Goal: Task Accomplishment & Management: Use online tool/utility

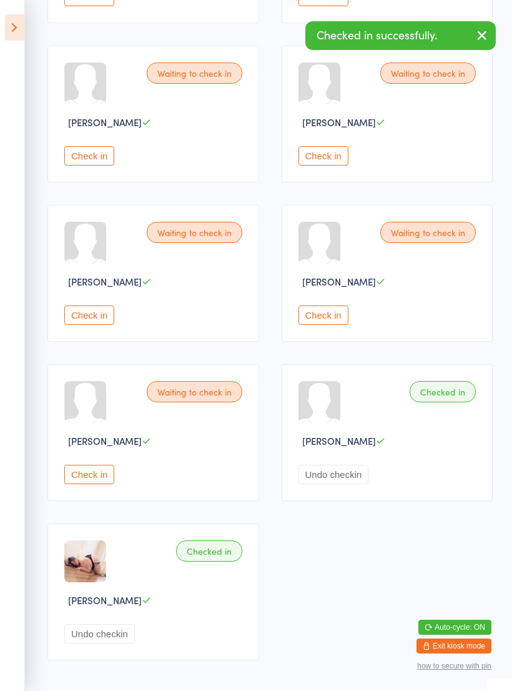
scroll to position [309, 0]
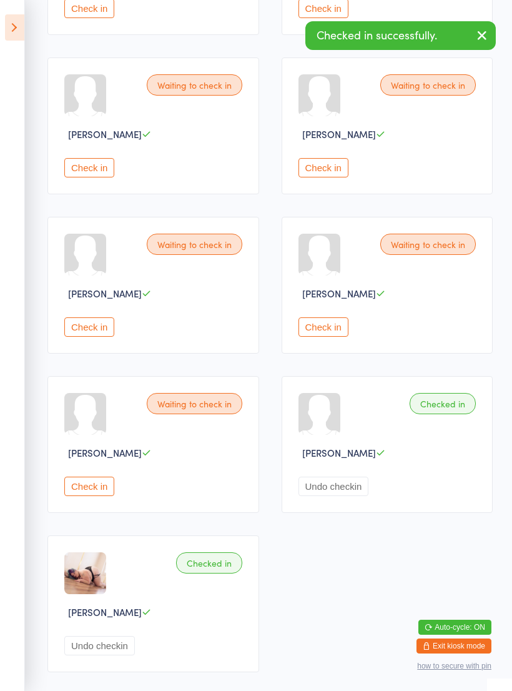
click at [89, 332] on button "Check in" at bounding box center [89, 326] width 50 height 19
click at [324, 174] on button "Check in" at bounding box center [324, 167] width 50 height 19
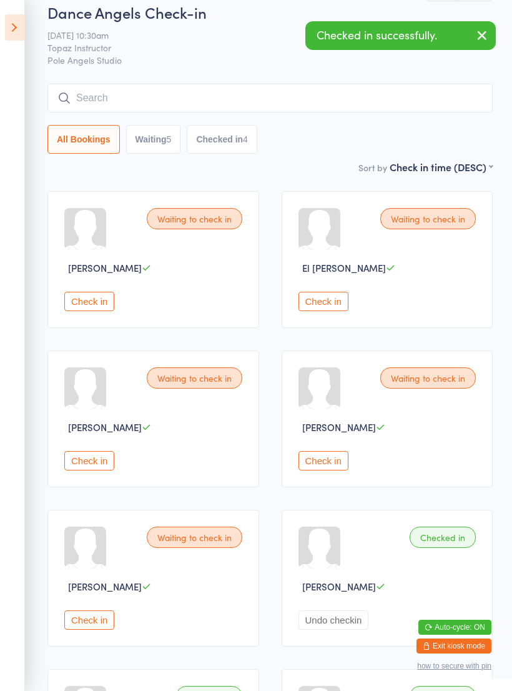
scroll to position [0, 0]
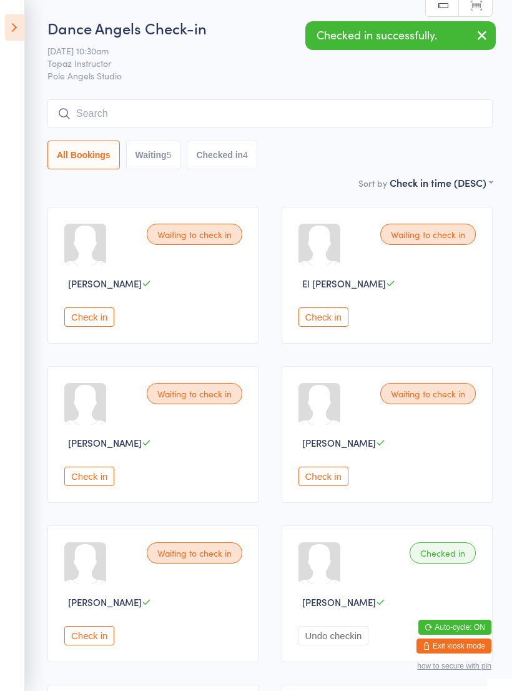
click at [21, 20] on icon at bounding box center [14, 27] width 19 height 26
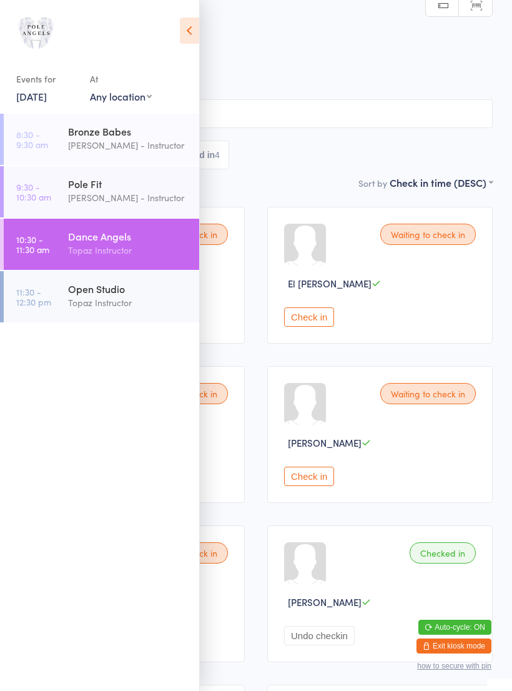
click at [137, 296] on div "Open Studio" at bounding box center [128, 289] width 121 height 14
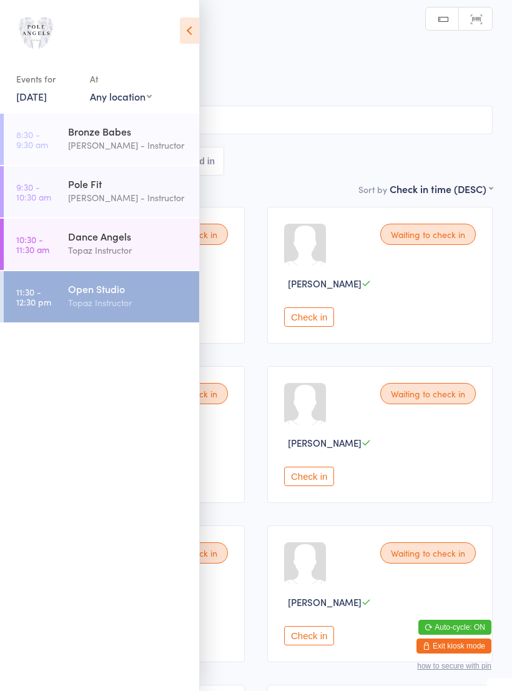
click at [189, 36] on icon at bounding box center [189, 30] width 19 height 26
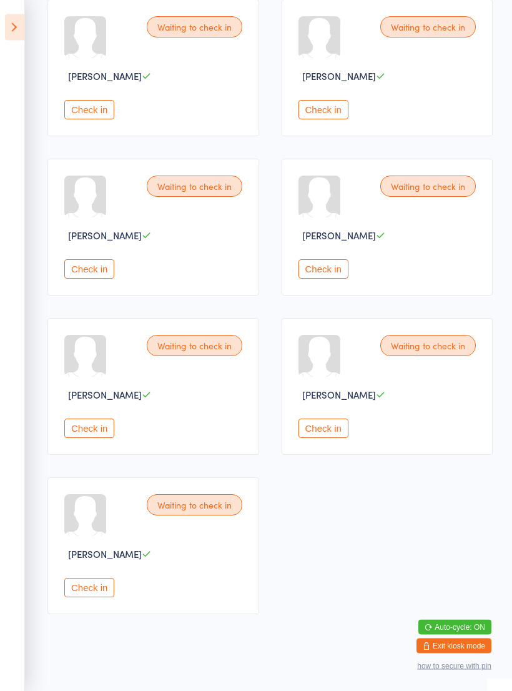
scroll to position [363, 0]
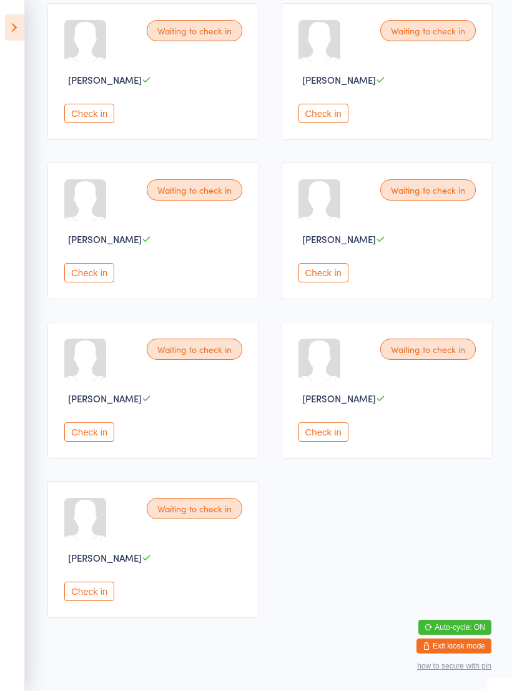
click at [314, 113] on button "Check in" at bounding box center [324, 113] width 50 height 19
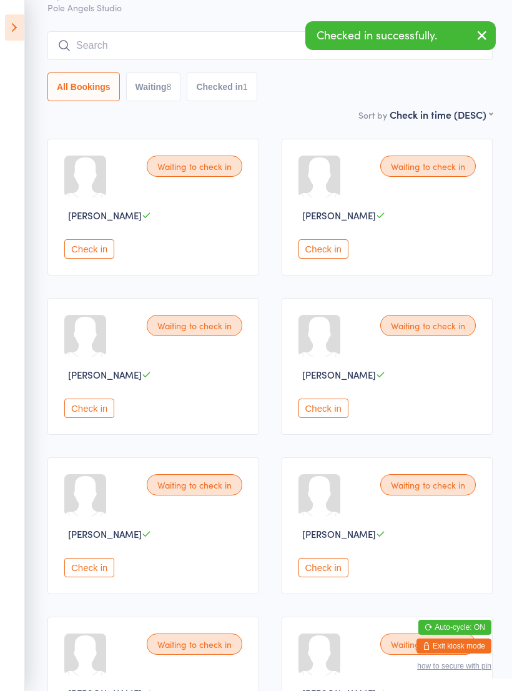
scroll to position [0, 0]
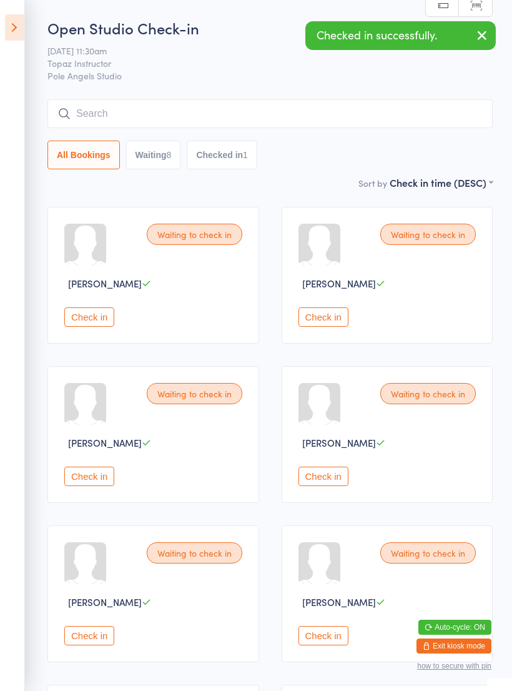
click at [341, 314] on button "Check in" at bounding box center [324, 316] width 50 height 19
click at [21, 34] on icon at bounding box center [14, 27] width 19 height 26
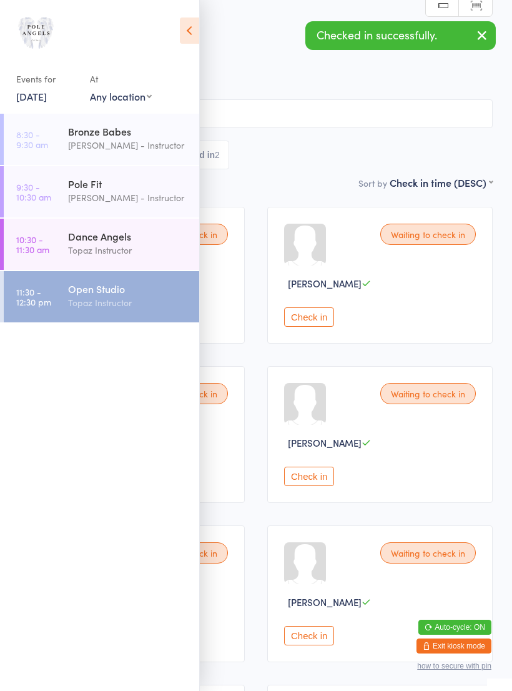
click at [150, 242] on div "Dance Angels" at bounding box center [128, 236] width 121 height 14
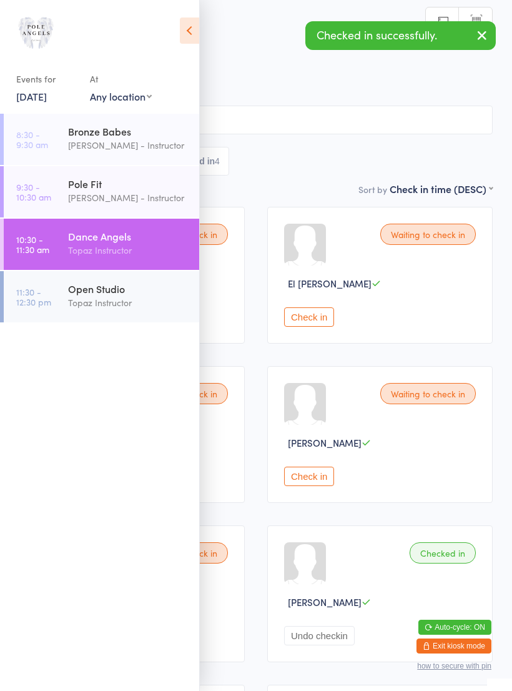
click at [192, 26] on icon at bounding box center [189, 30] width 19 height 26
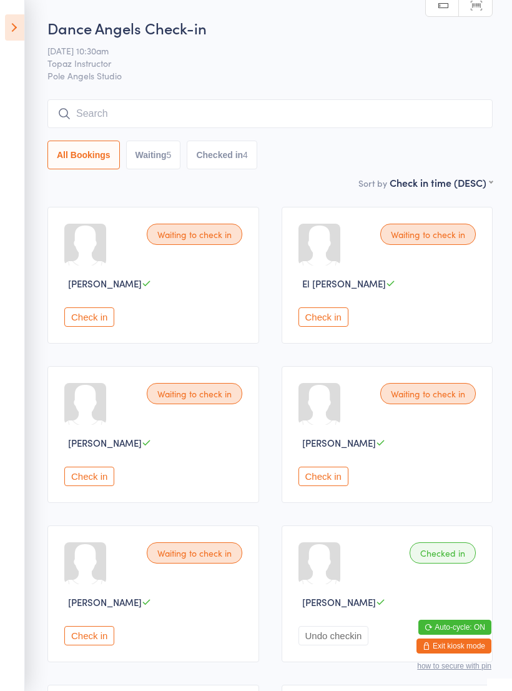
click at [91, 486] on button "Check in" at bounding box center [89, 476] width 50 height 19
click at [84, 327] on button "Check in" at bounding box center [89, 316] width 50 height 19
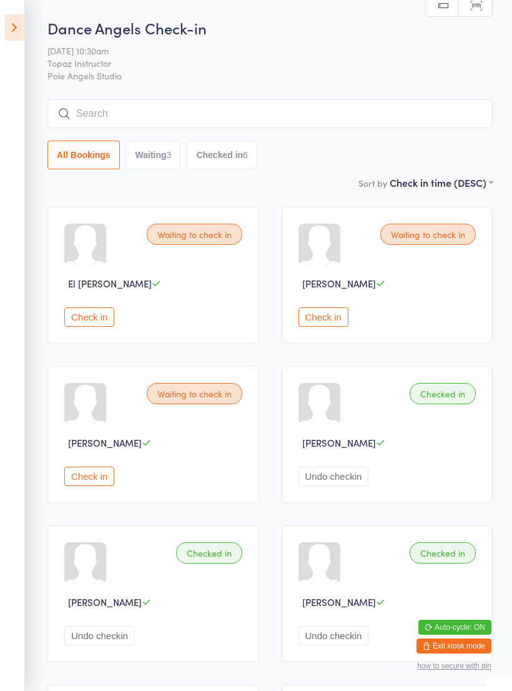
click at [88, 316] on button "Check in" at bounding box center [89, 316] width 50 height 19
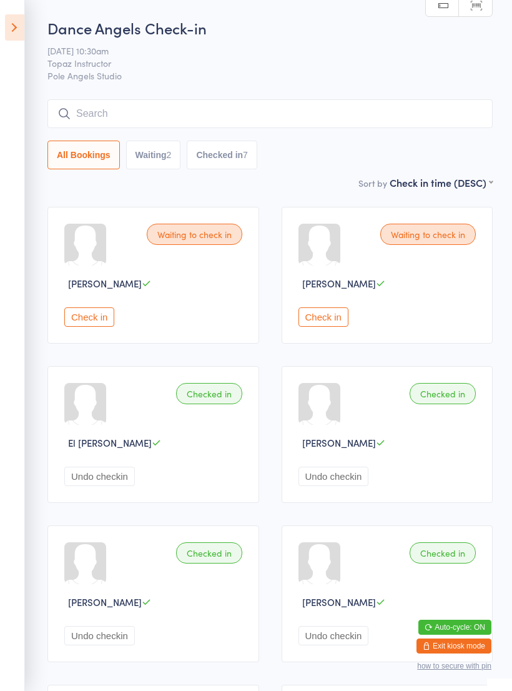
click at [217, 236] on div "Waiting to check in" at bounding box center [195, 234] width 96 height 21
click at [97, 327] on button "Check in" at bounding box center [89, 316] width 50 height 19
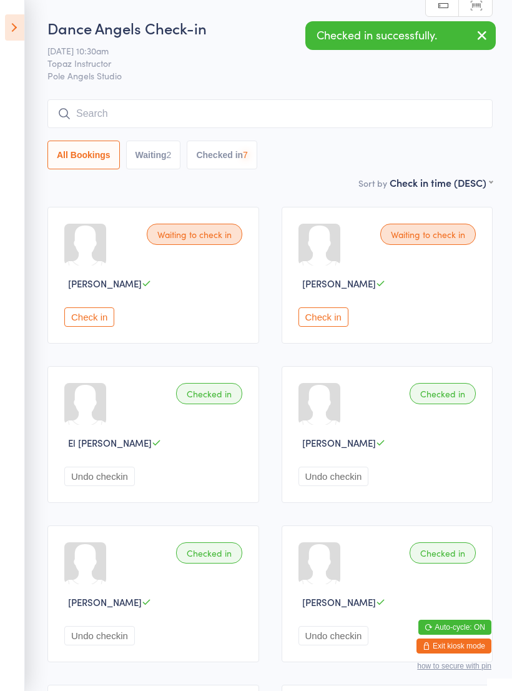
click at [101, 327] on button "Check in" at bounding box center [89, 316] width 50 height 19
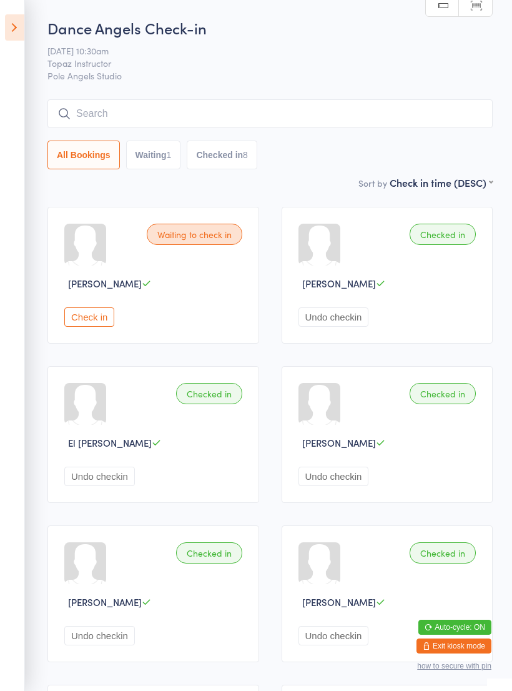
click at [83, 325] on button "Check in" at bounding box center [89, 316] width 50 height 19
